Goal: Navigation & Orientation: Understand site structure

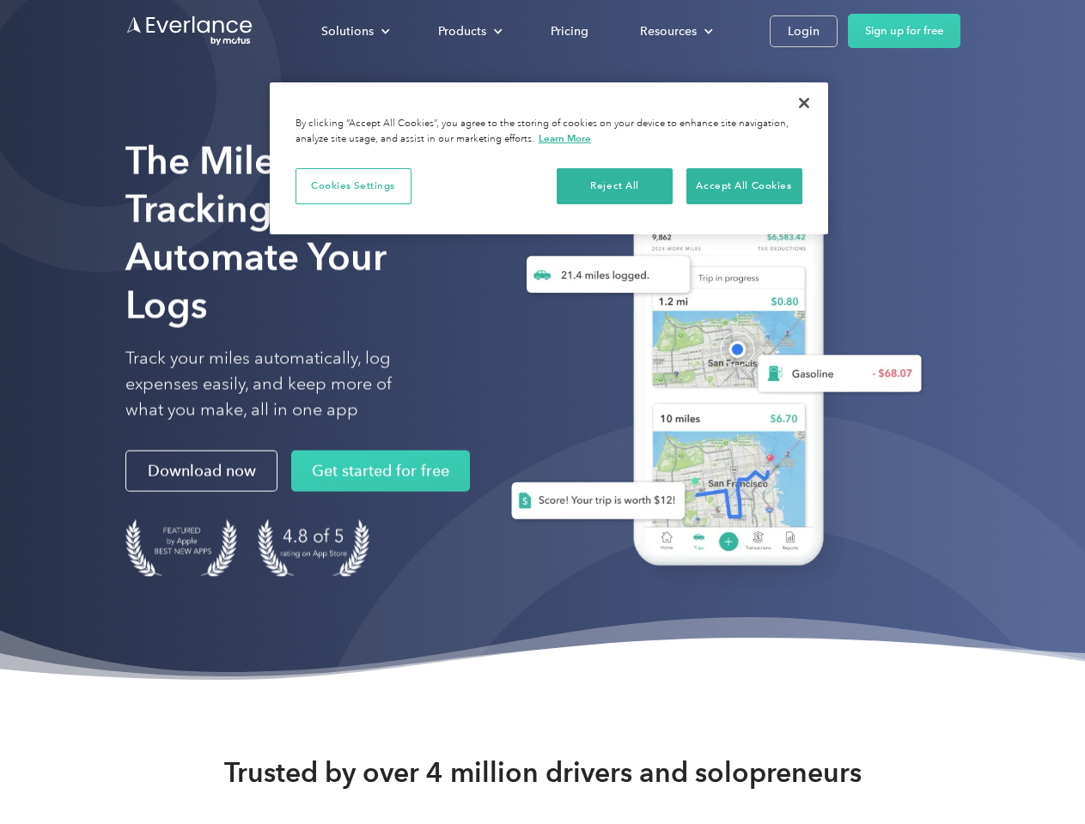
click at [355, 31] on div "Solutions" at bounding box center [347, 31] width 52 height 21
click at [468, 31] on div "Products" at bounding box center [462, 31] width 48 height 21
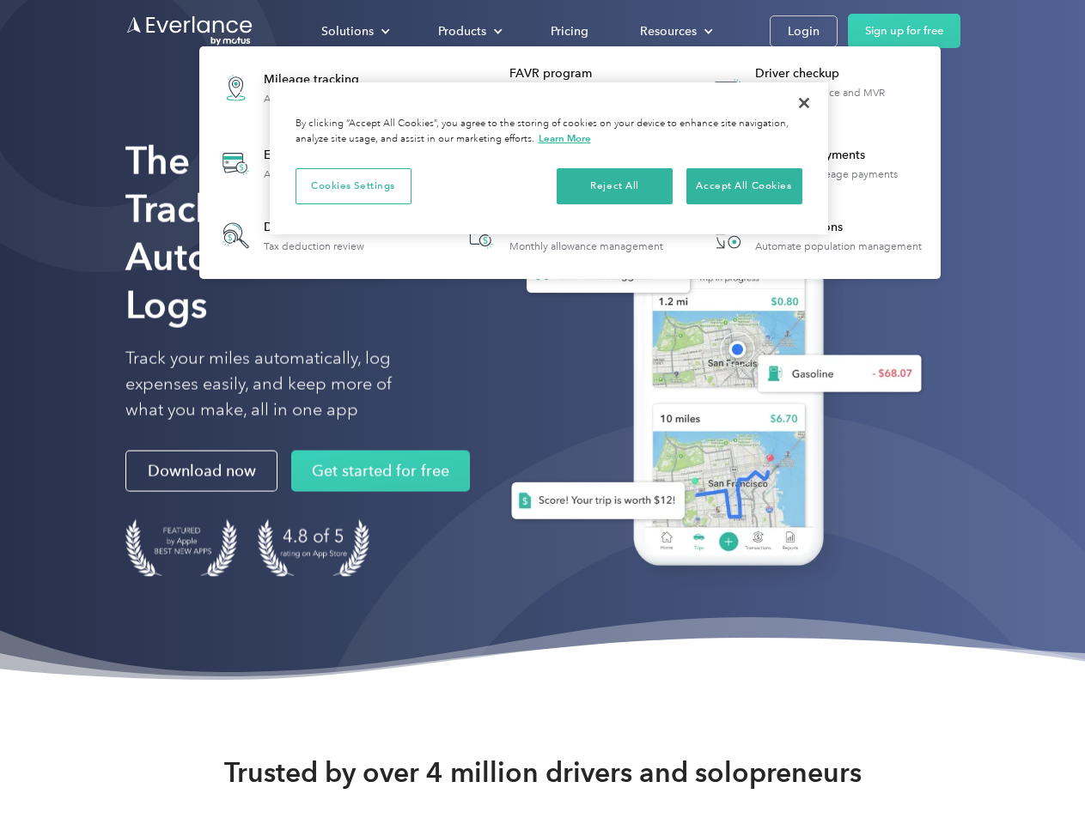
click at [674, 31] on div "Resources" at bounding box center [668, 31] width 57 height 21
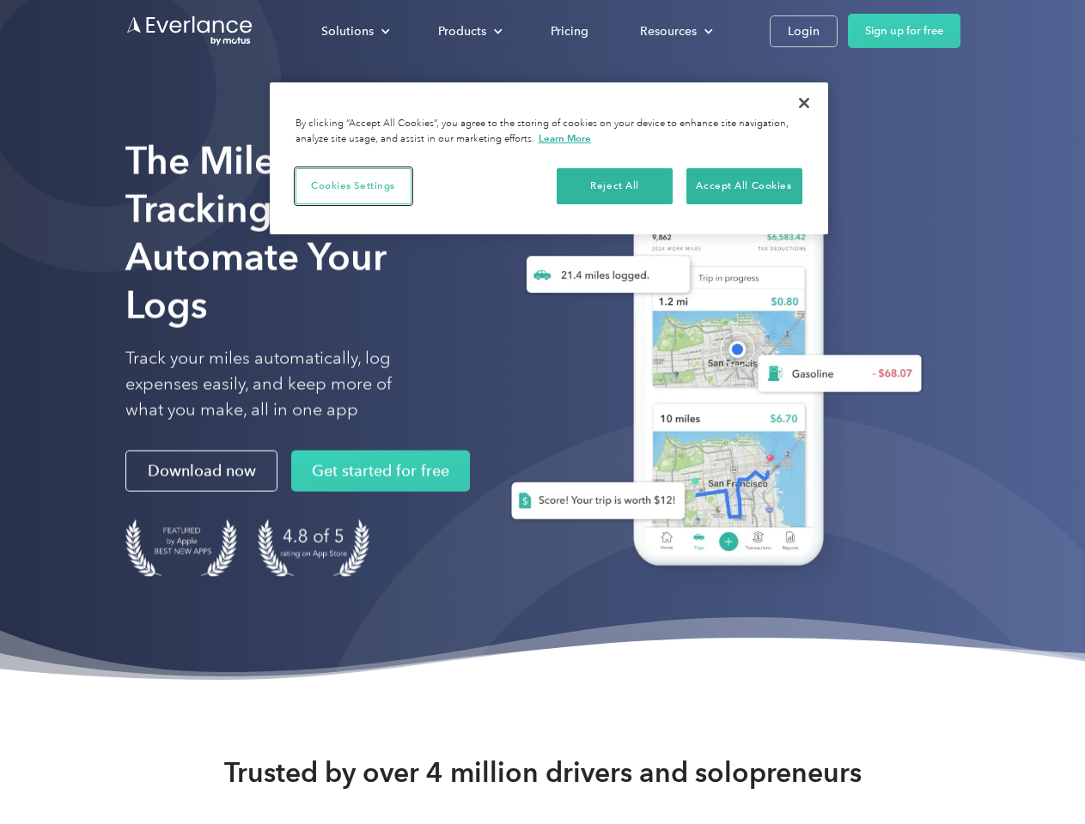
click at [353, 185] on button "Cookies Settings" at bounding box center [353, 186] width 116 height 36
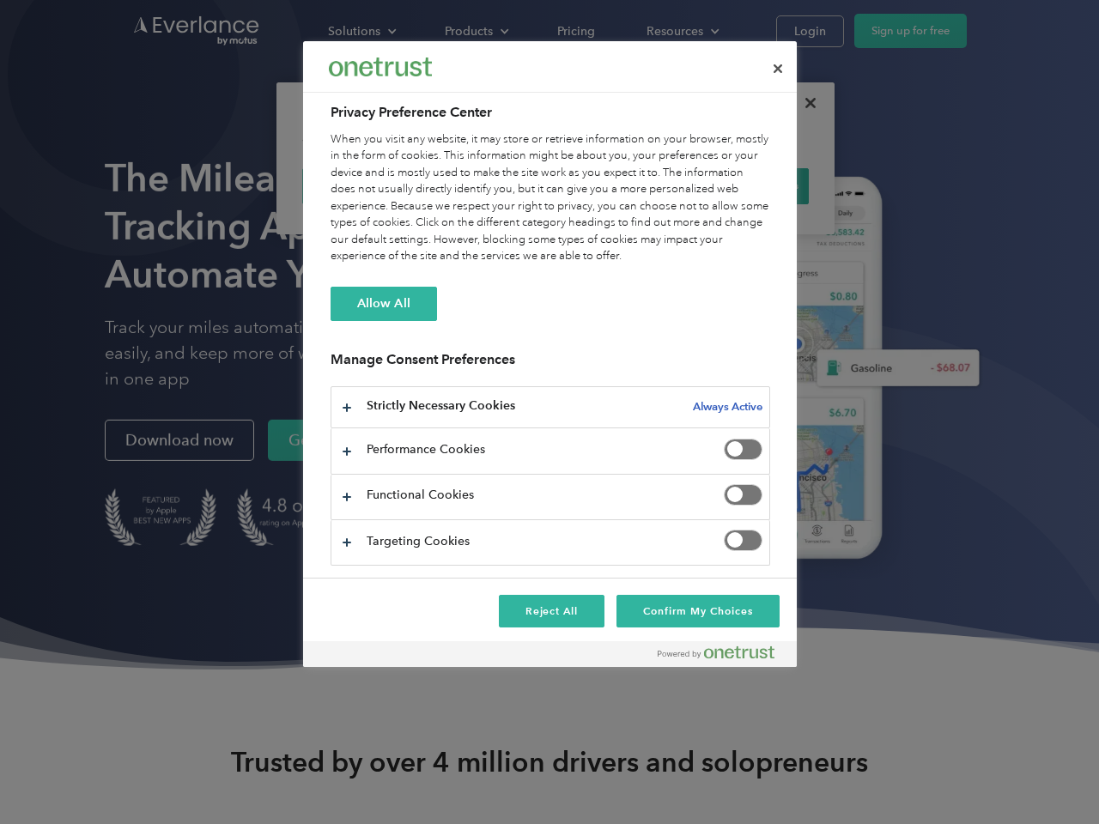
click at [615, 185] on div "When you visit any website, it may store or retrieve information on your browse…" at bounding box center [551, 198] width 440 height 134
click at [744, 185] on div "When you visit any website, it may store or retrieve information on your browse…" at bounding box center [551, 198] width 440 height 134
click at [804, 103] on div at bounding box center [549, 412] width 1099 height 824
